Goal: Check status

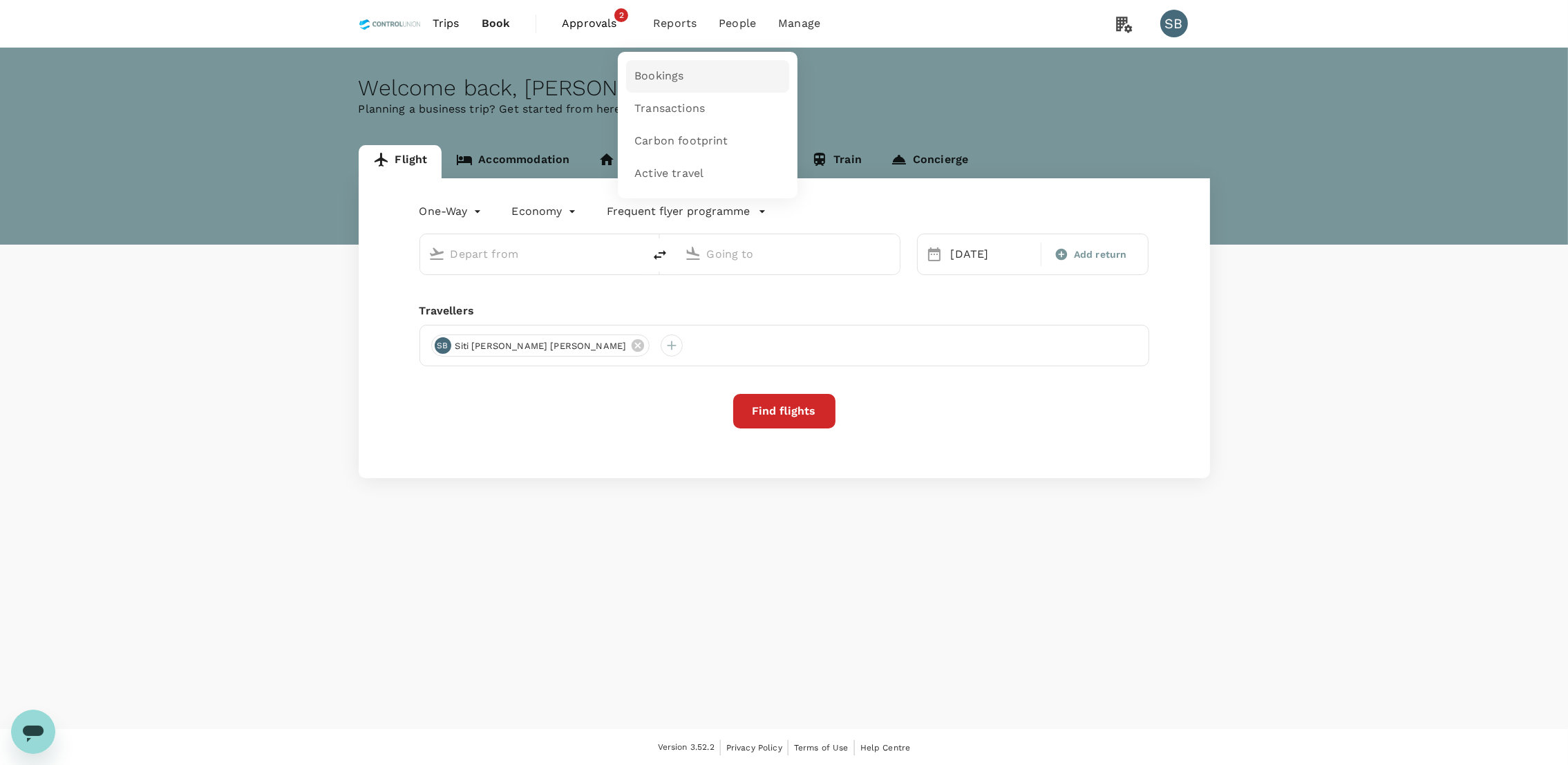
type input "Pontianak, [GEOGRAPHIC_DATA] (any)"
type input "Kuala Lumpur Intl ([GEOGRAPHIC_DATA])"
type input "Pontianak, [GEOGRAPHIC_DATA] (any)"
type input "Kuala Lumpur Intl ([GEOGRAPHIC_DATA])"
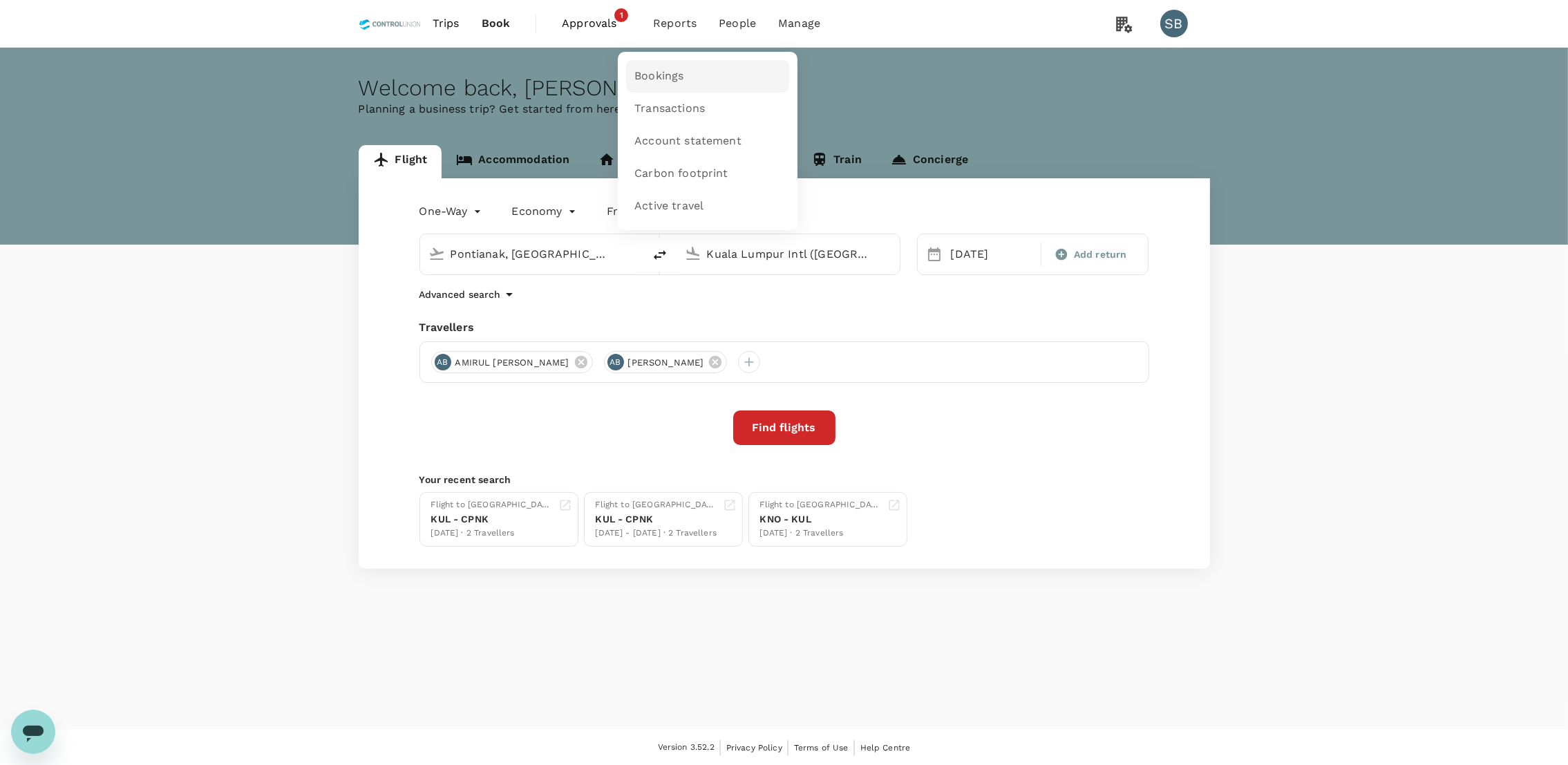
click at [667, 87] on link "Bookings" at bounding box center [707, 77] width 163 height 33
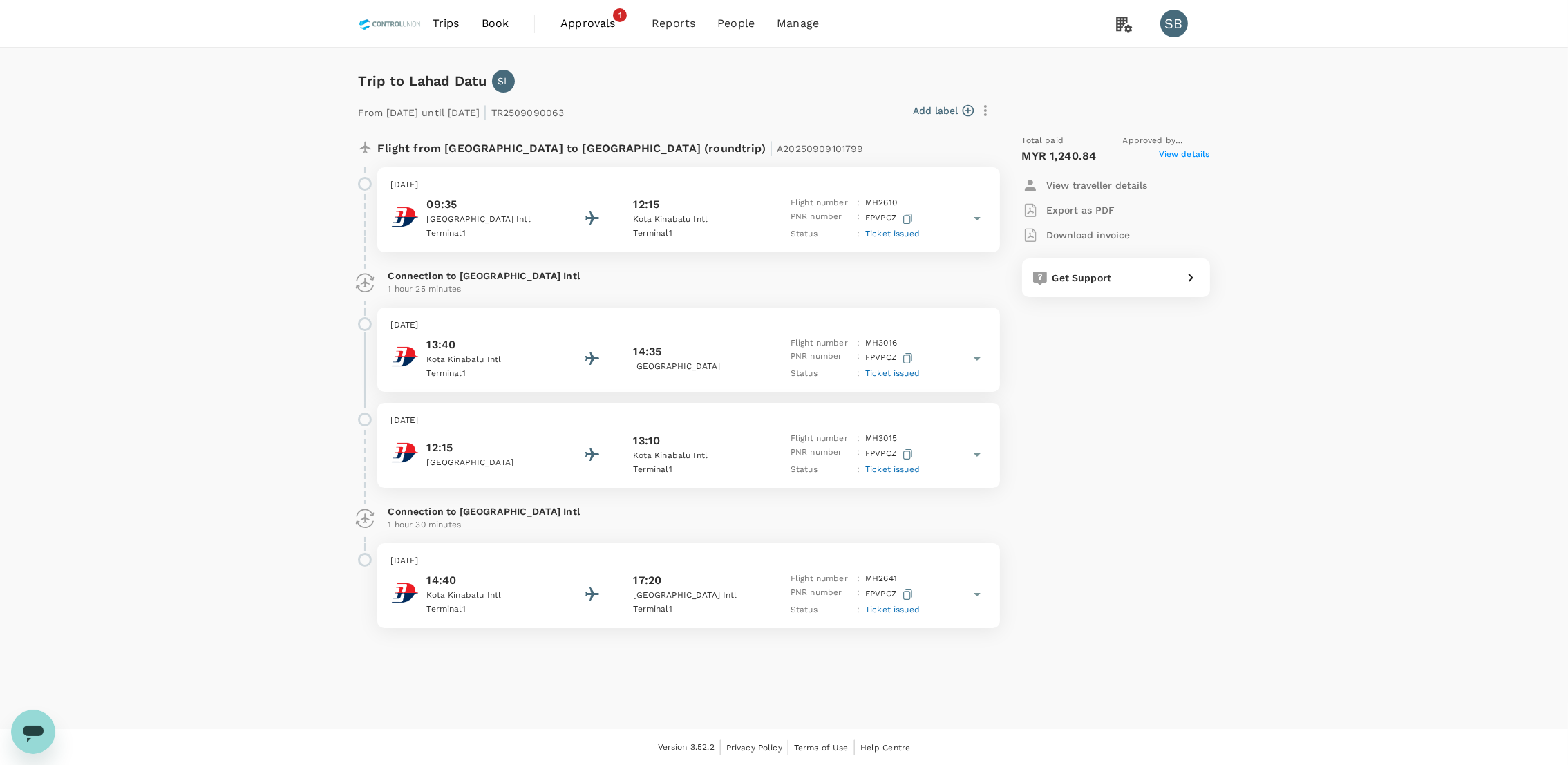
click at [1104, 187] on p "View traveller details" at bounding box center [1097, 185] width 101 height 13
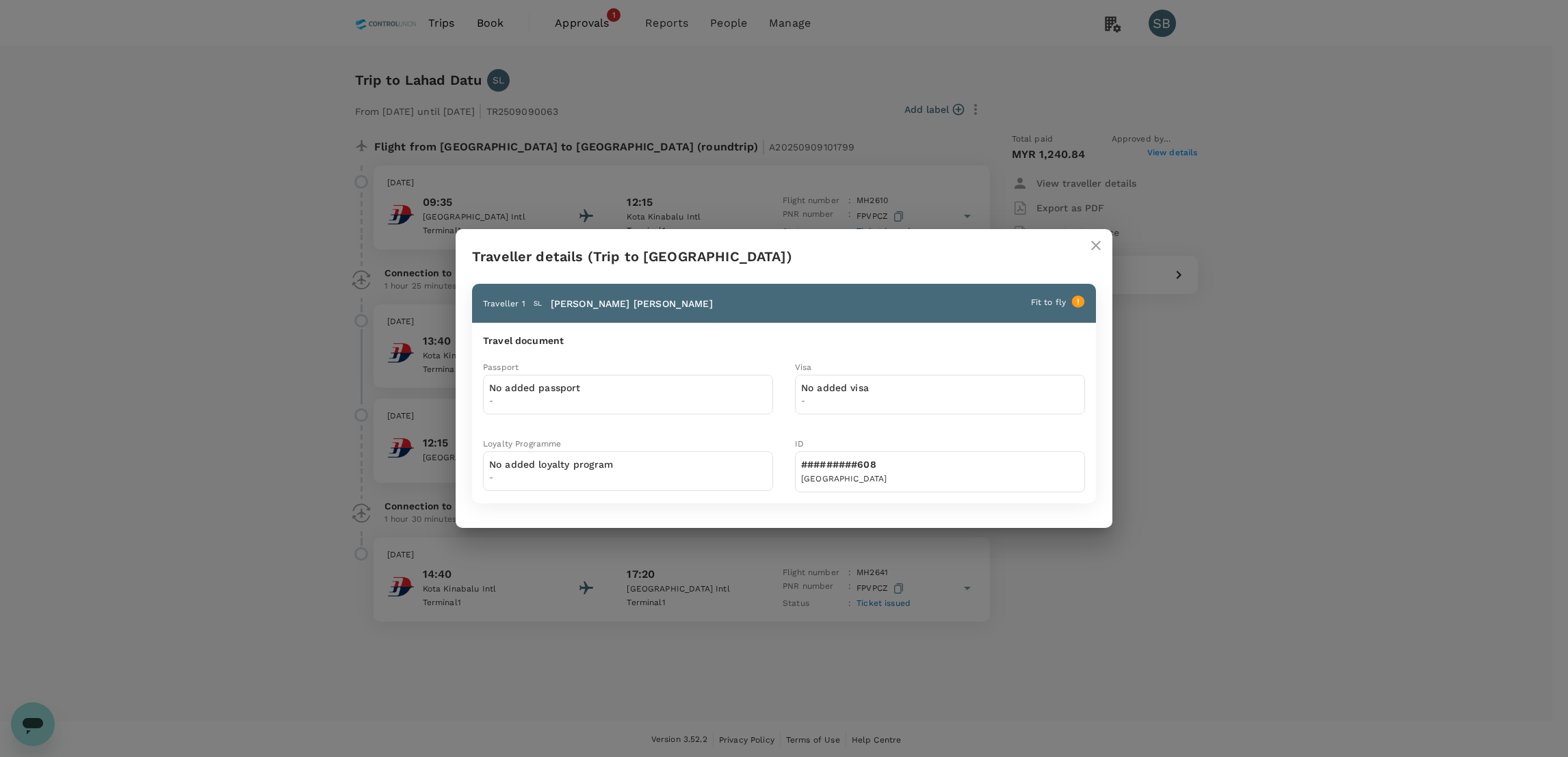
click at [1099, 254] on icon "close" at bounding box center [1096, 244] width 16 height 16
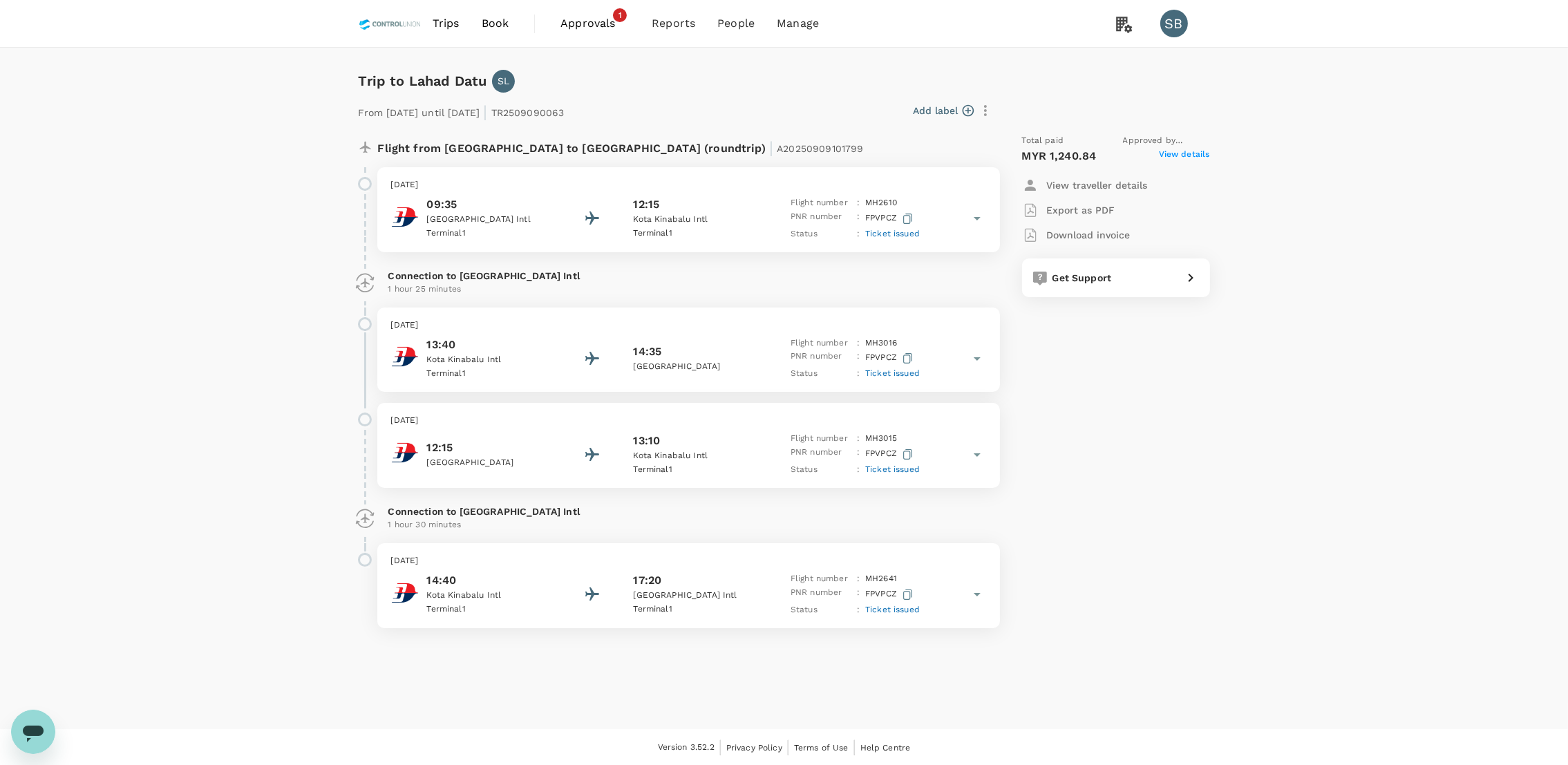
click at [1097, 215] on p "Export as PDF" at bounding box center [1081, 210] width 68 height 13
click at [1099, 235] on p "Download invoice" at bounding box center [1088, 235] width 83 height 13
click at [1197, 158] on span "View details" at bounding box center [1184, 155] width 51 height 16
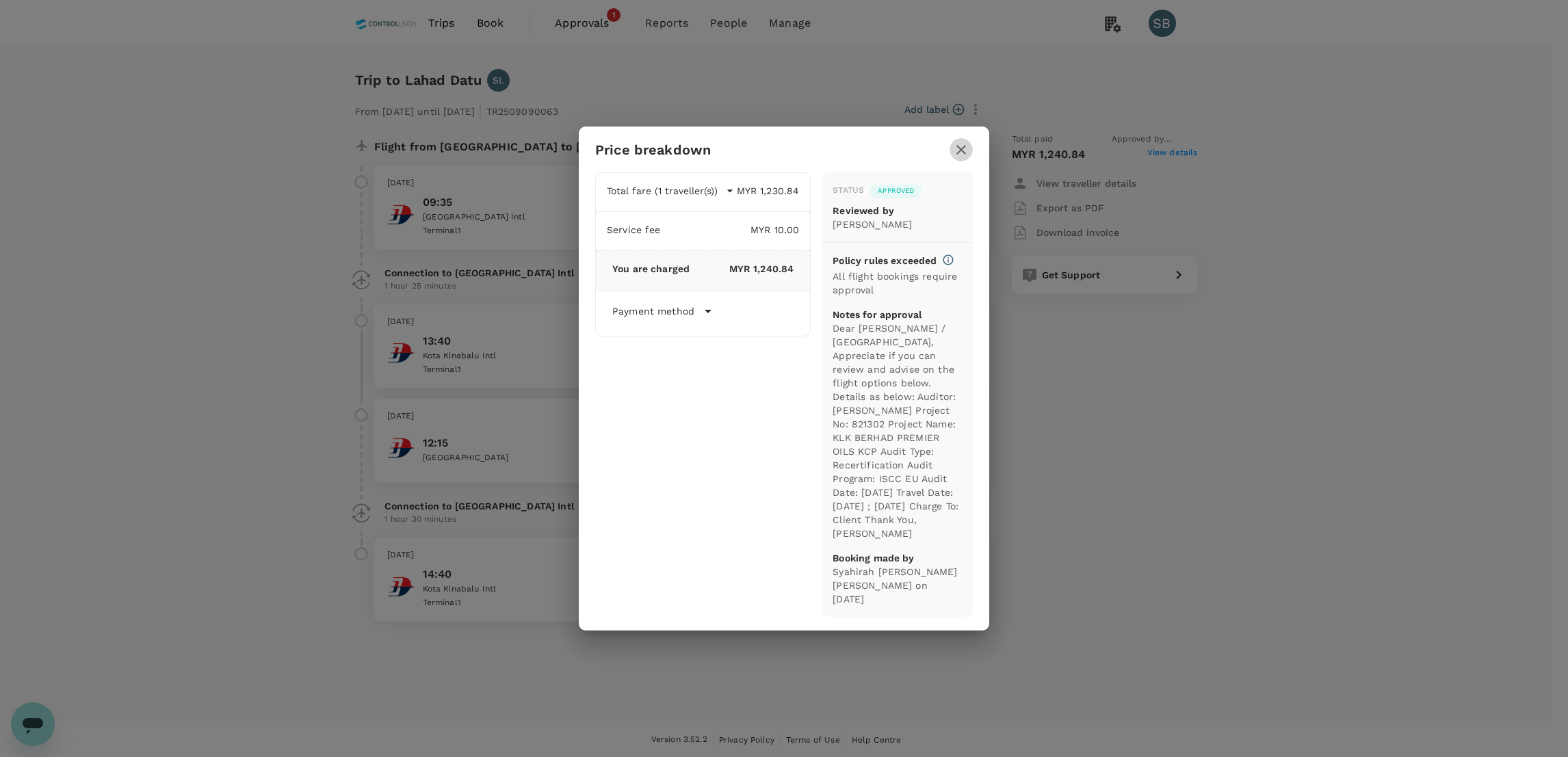
click at [964, 143] on icon "button" at bounding box center [961, 149] width 16 height 16
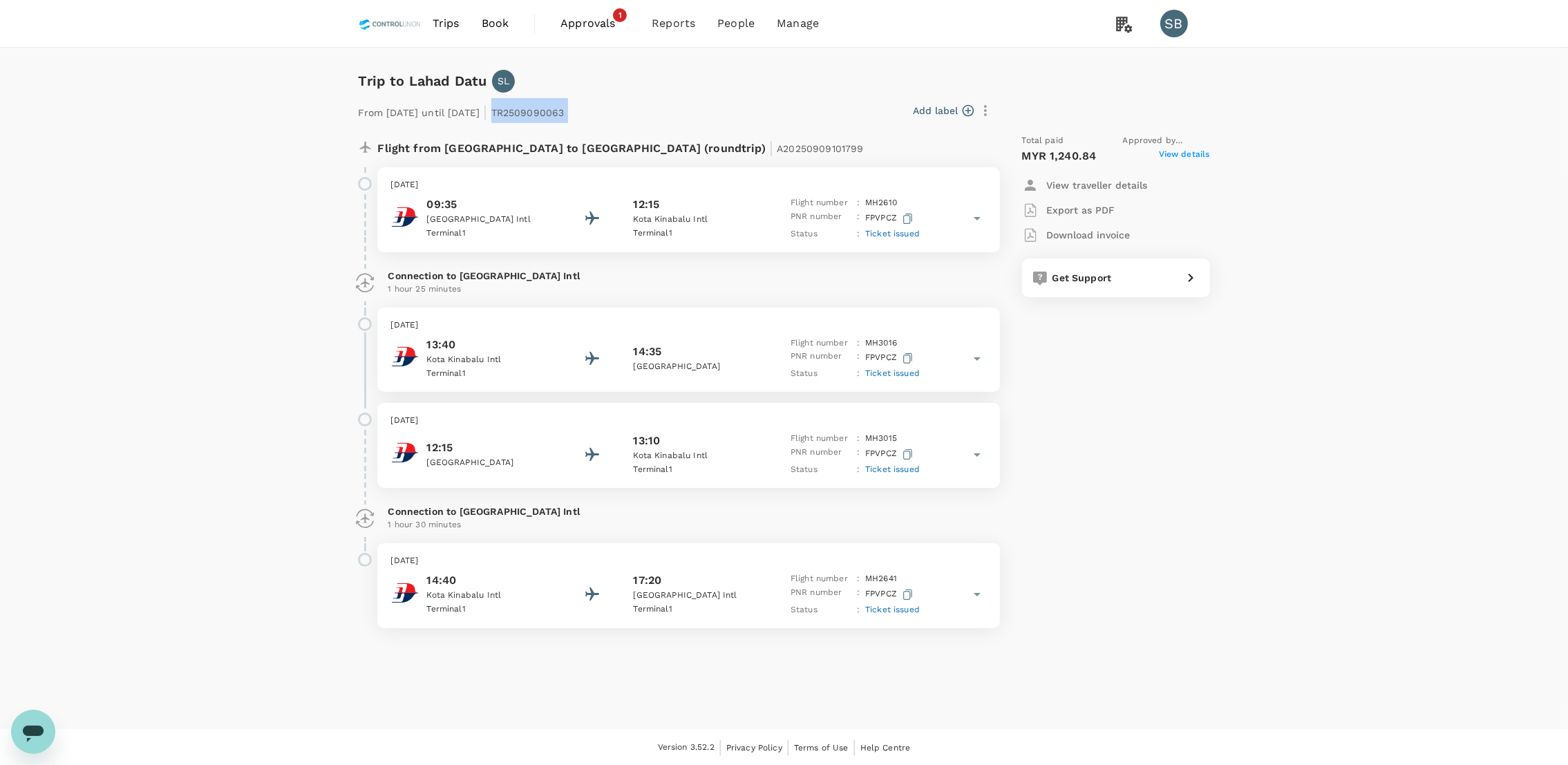
drag, startPoint x: 636, startPoint y: 116, endPoint x: 545, endPoint y: 100, distance: 92.4
click at [545, 100] on div "From 29 Oct 2025 until 01 Nov 2025 | TR2509090063 Add label" at bounding box center [675, 108] width 644 height 31
copy div "TR2509090063 Add label"
click at [808, 74] on span "Payment methods" at bounding box center [806, 76] width 100 height 16
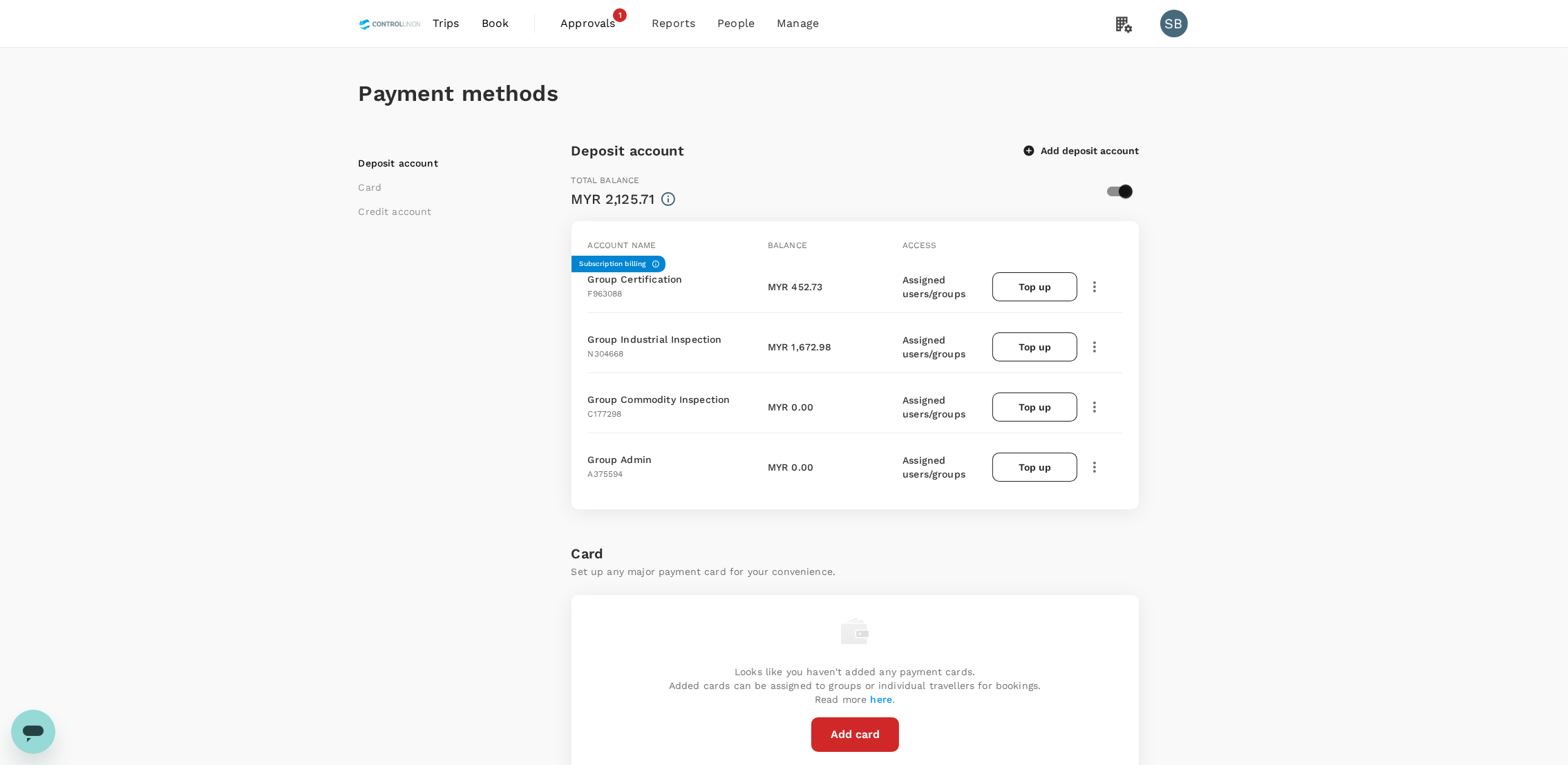
click at [578, 17] on span "Approvals" at bounding box center [594, 23] width 69 height 16
